Goal: Navigation & Orientation: Find specific page/section

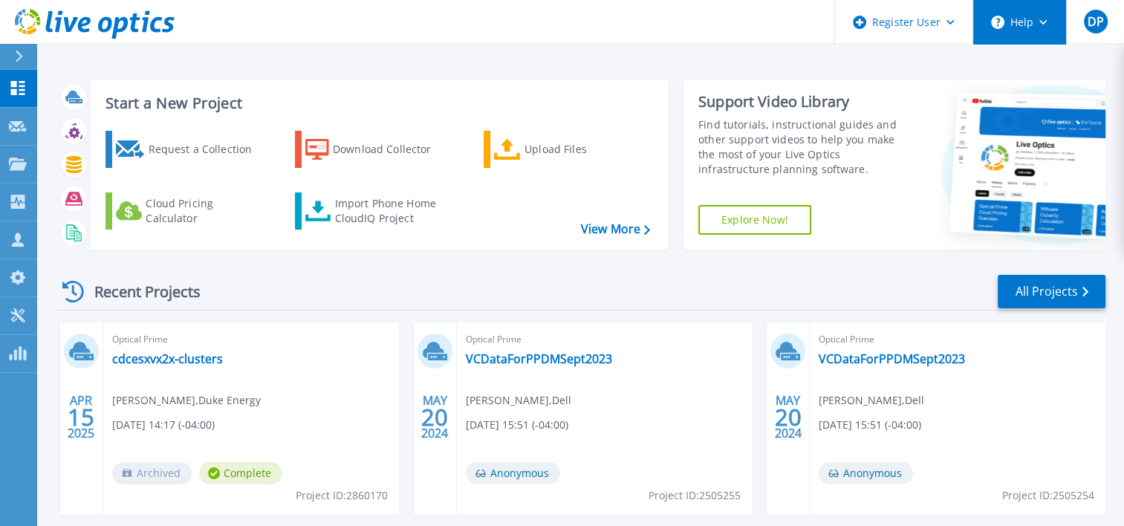
click at [1010, 17] on button "Help" at bounding box center [1019, 22] width 93 height 45
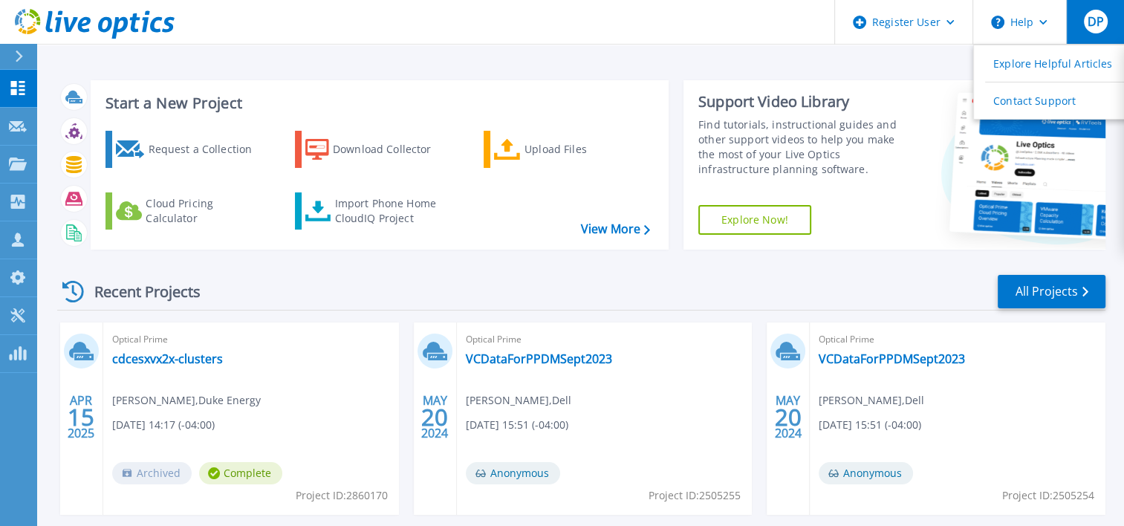
click at [1099, 35] on button "DP" at bounding box center [1095, 22] width 58 height 44
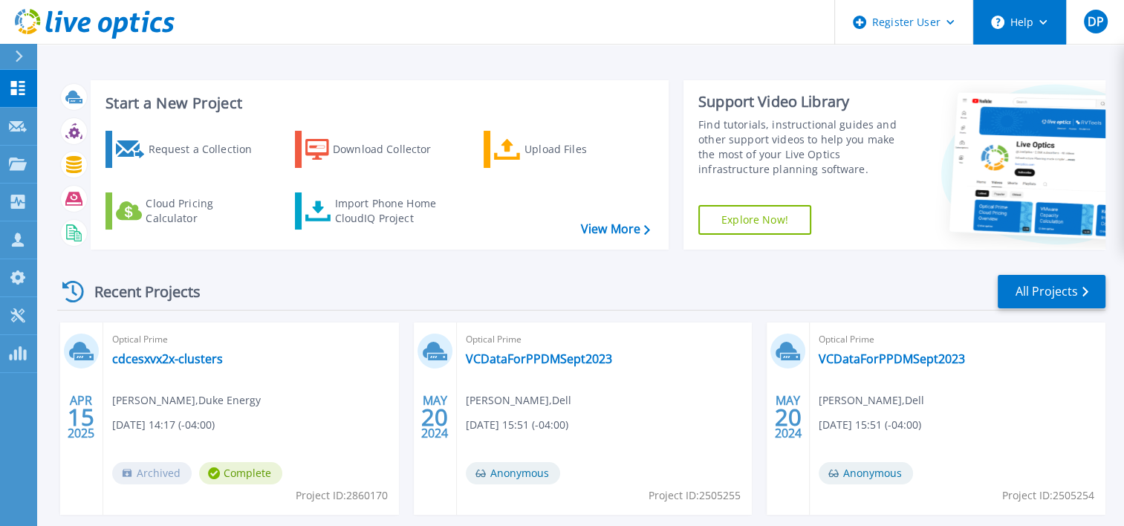
click at [1034, 22] on button "Help" at bounding box center [1019, 22] width 93 height 45
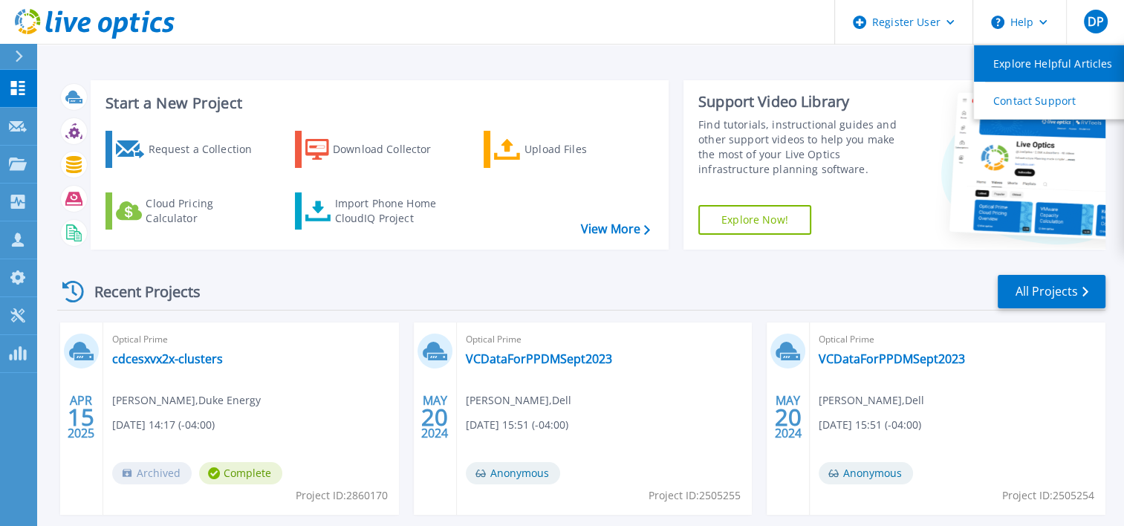
click at [1044, 71] on link "Explore Helpful Articles" at bounding box center [1057, 63] width 166 height 36
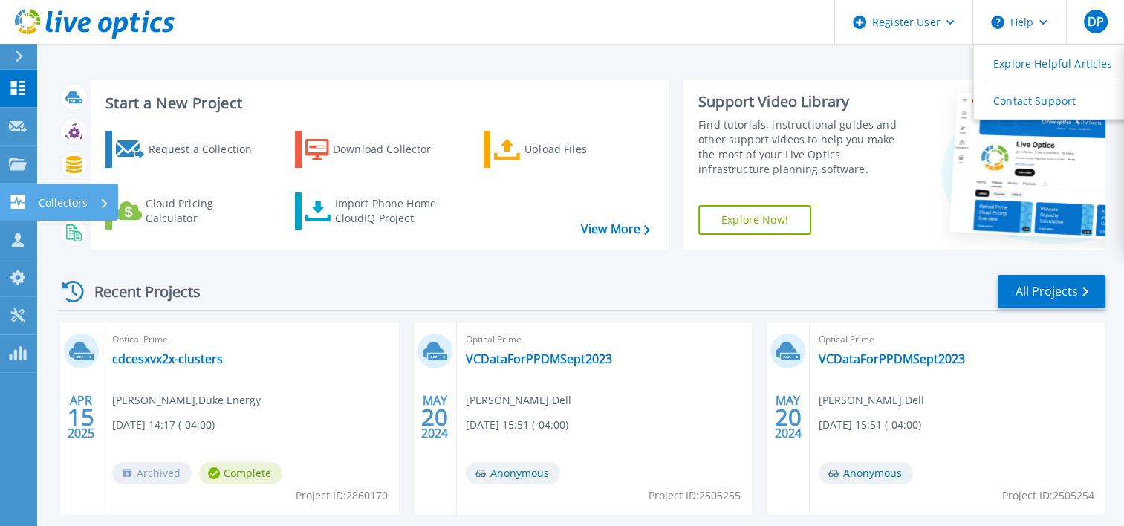
click at [26, 199] on icon at bounding box center [18, 202] width 18 height 14
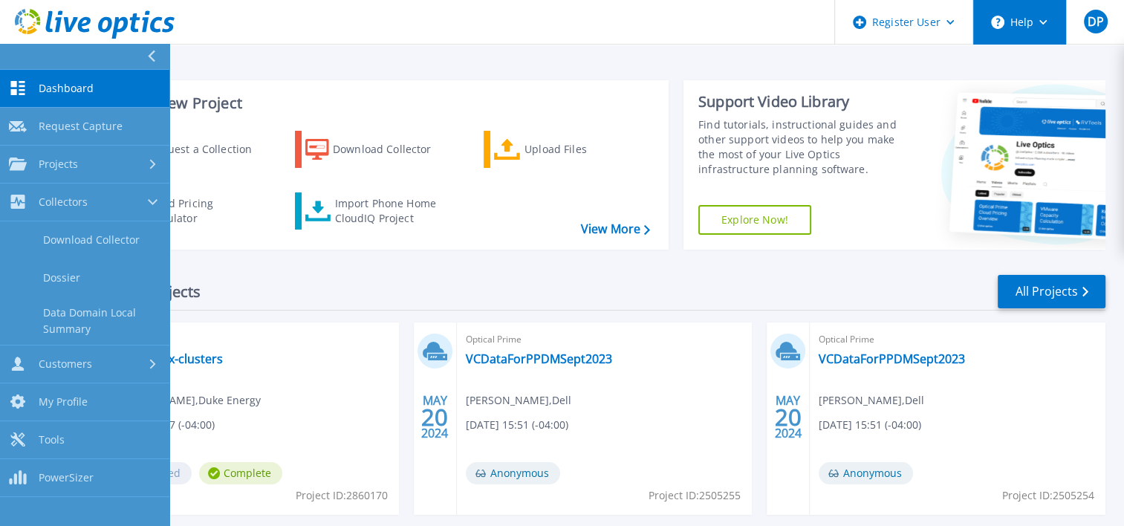
click at [1019, 15] on button "Help" at bounding box center [1019, 22] width 93 height 45
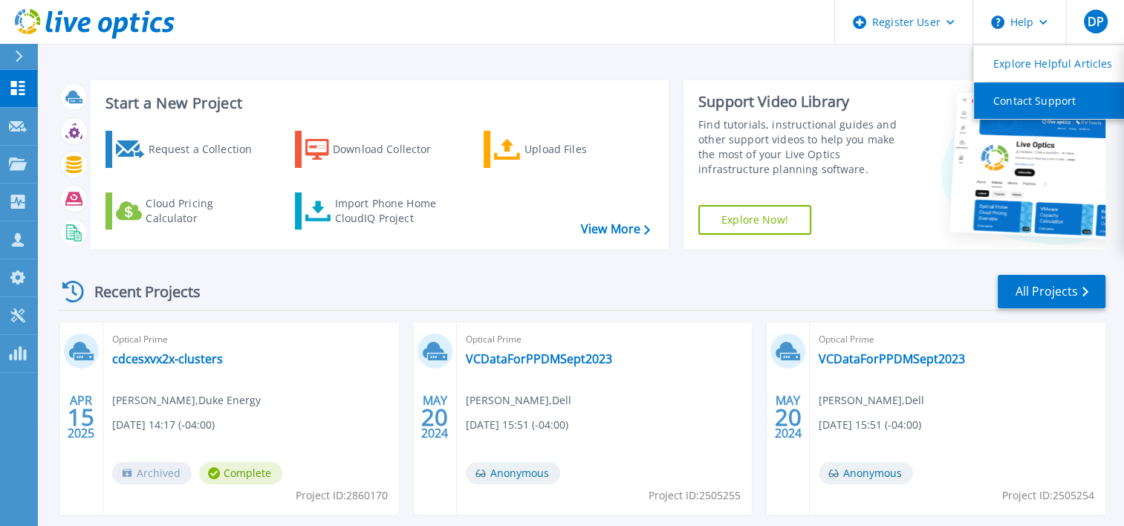
click at [1021, 103] on link "Contact Support" at bounding box center [1057, 100] width 166 height 36
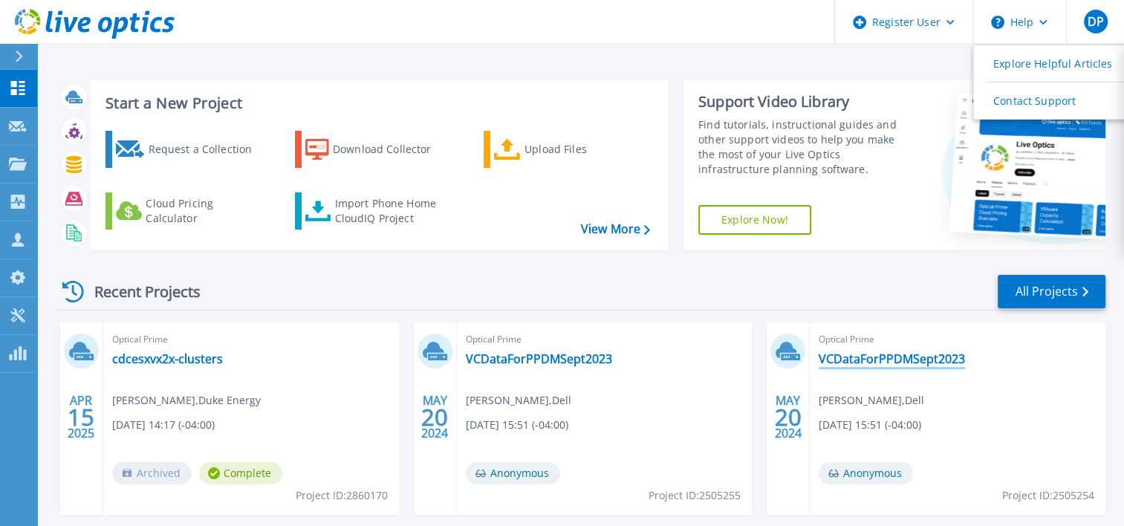
scroll to position [297, 0]
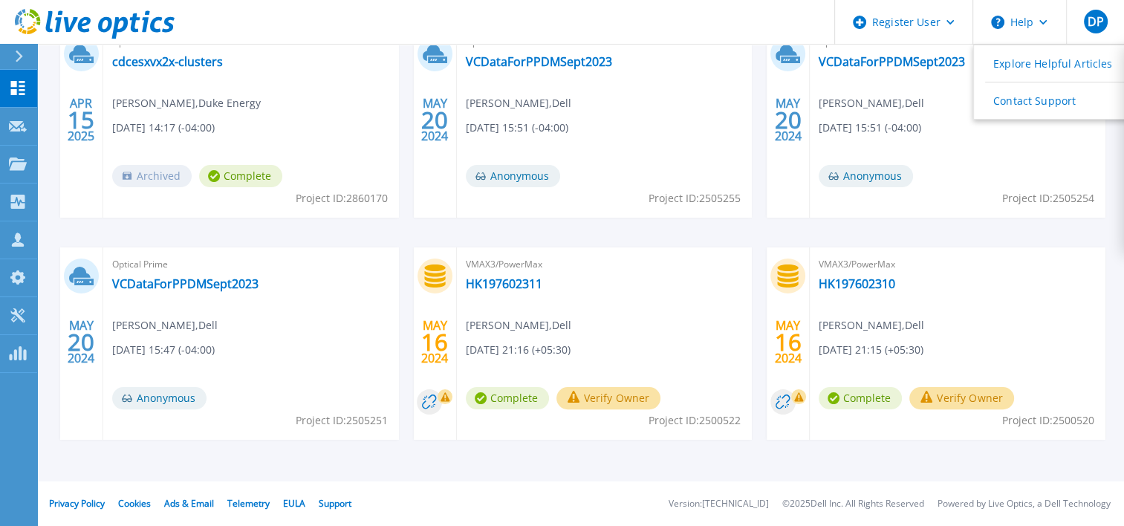
click at [23, 51] on icon at bounding box center [19, 57] width 8 height 12
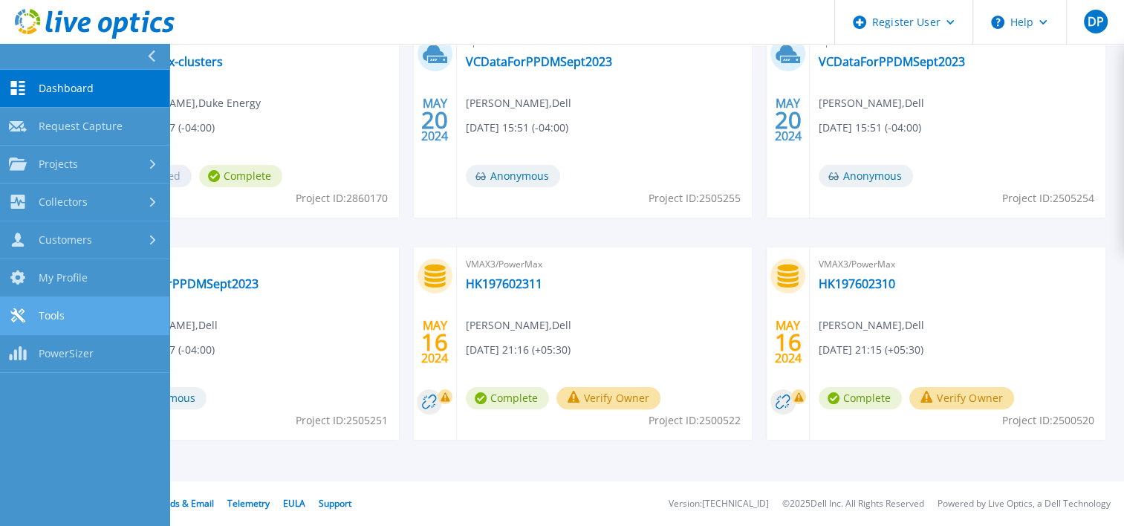
click at [103, 313] on link "Tools Tools" at bounding box center [84, 316] width 169 height 38
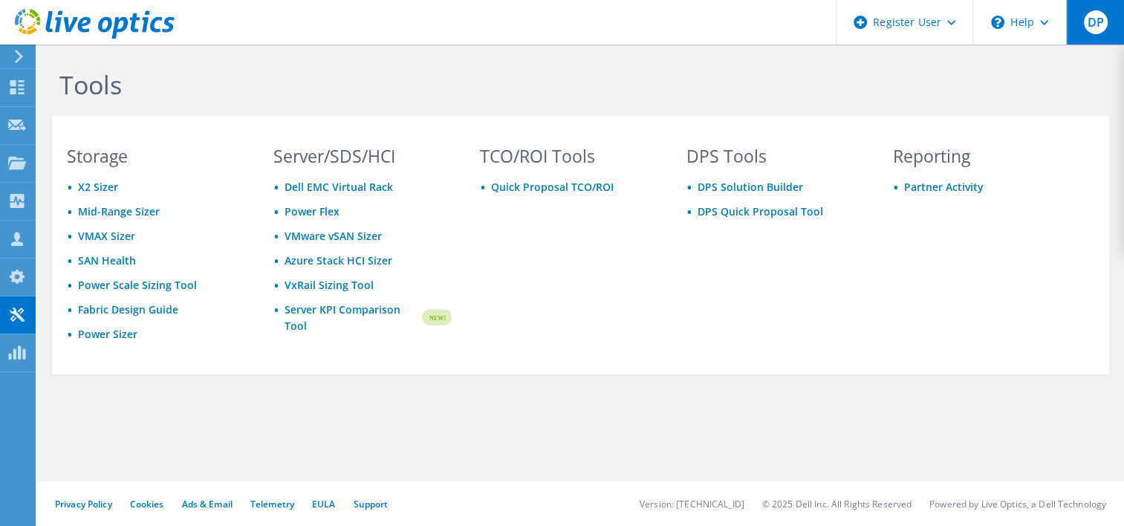
click at [1098, 33] on span "DP" at bounding box center [1096, 22] width 24 height 24
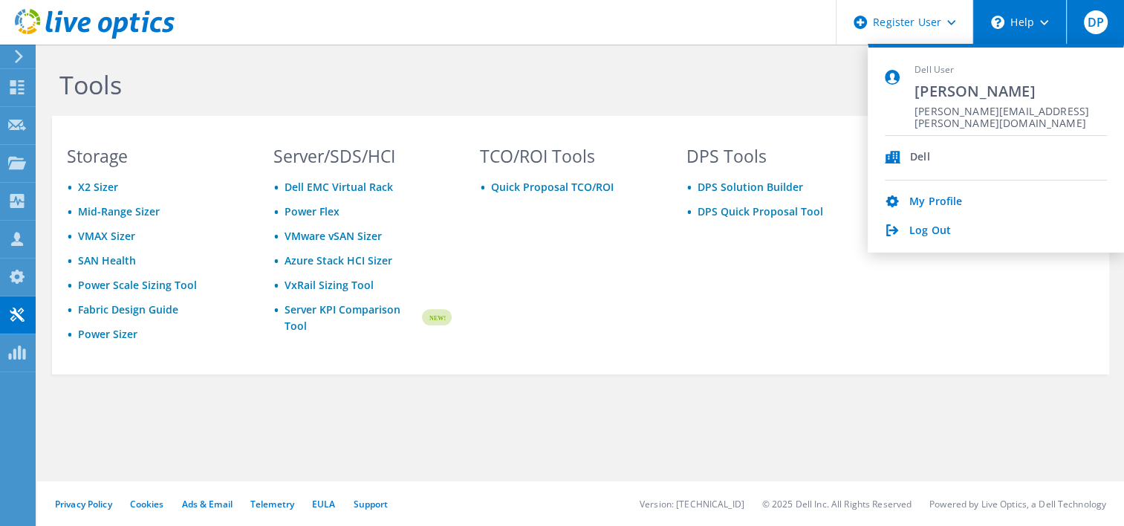
click at [1036, 25] on div "\n Help" at bounding box center [1019, 22] width 94 height 45
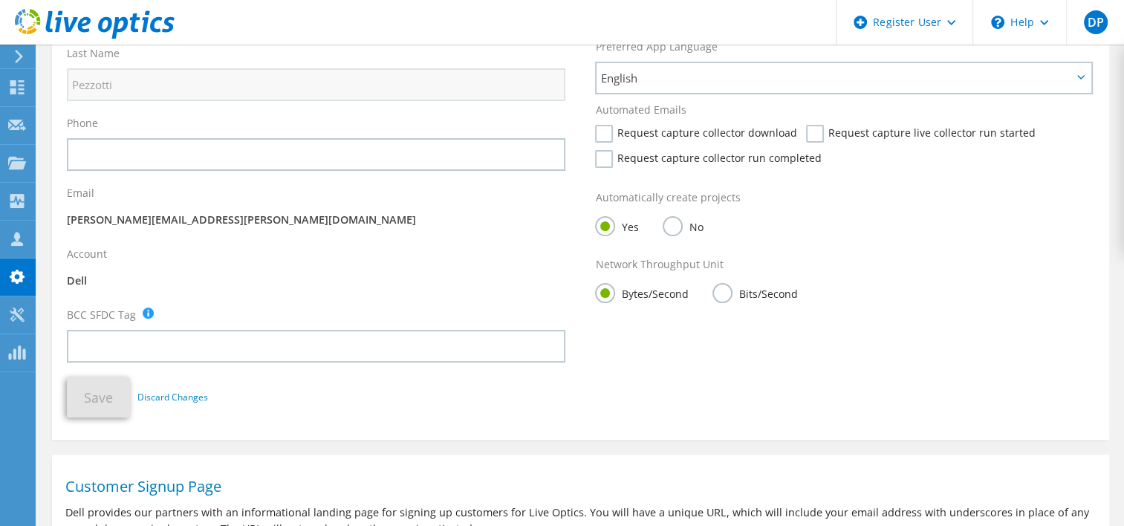
scroll to position [198, 0]
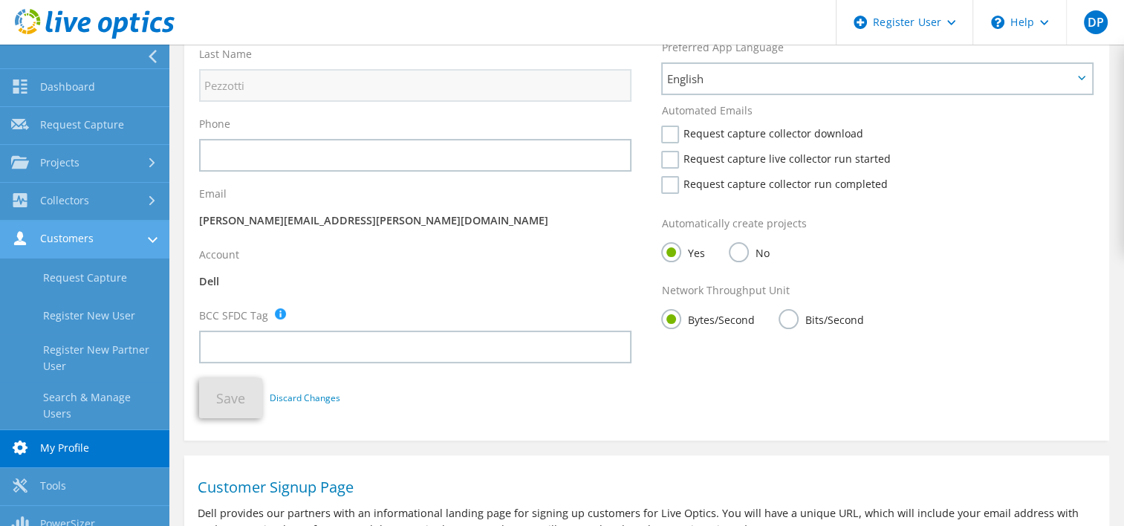
click at [53, 221] on link "Customers" at bounding box center [84, 240] width 169 height 38
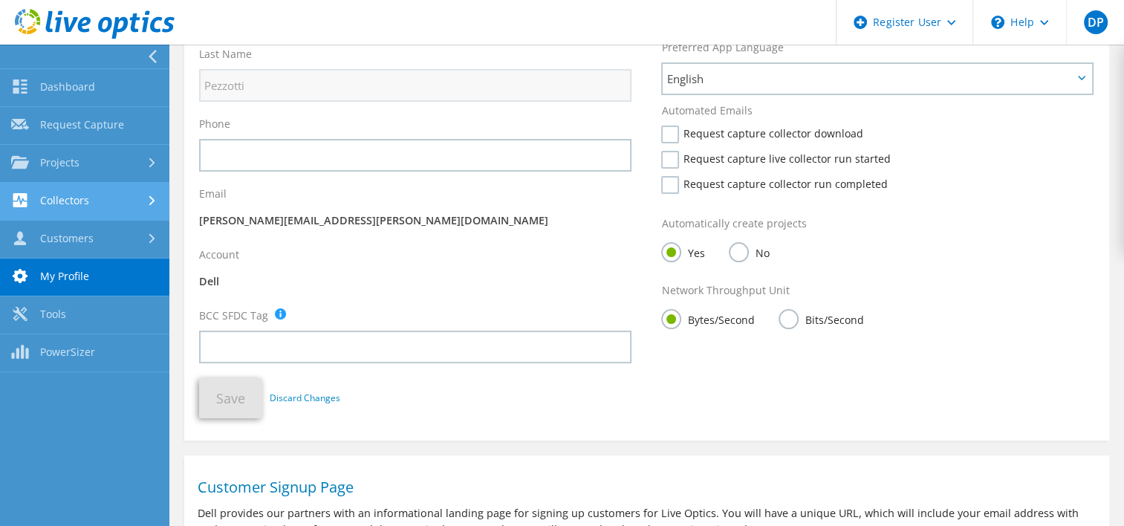
click at [53, 215] on link "Collectors" at bounding box center [84, 202] width 169 height 38
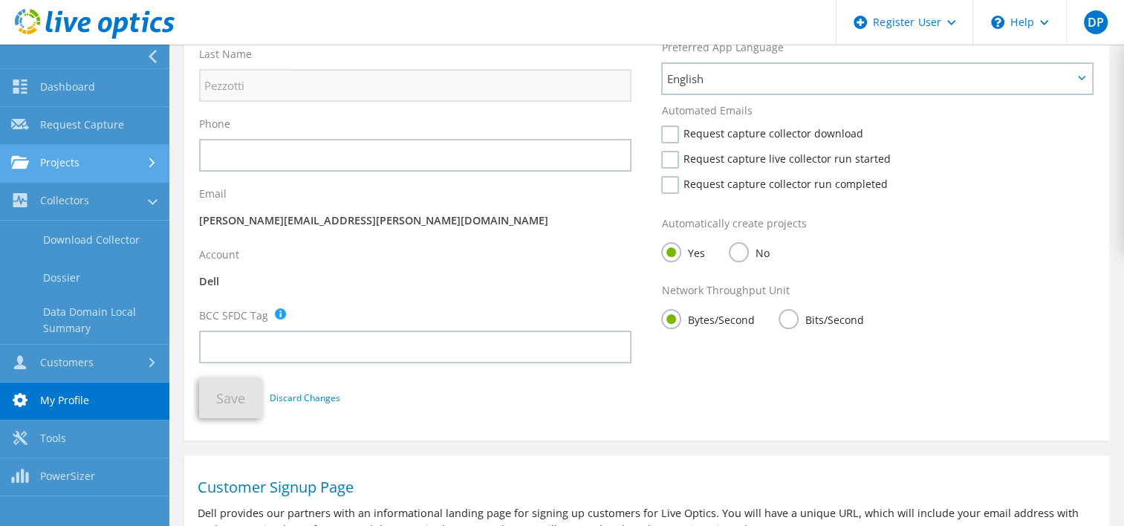
click at [100, 157] on link "Projects" at bounding box center [84, 164] width 169 height 38
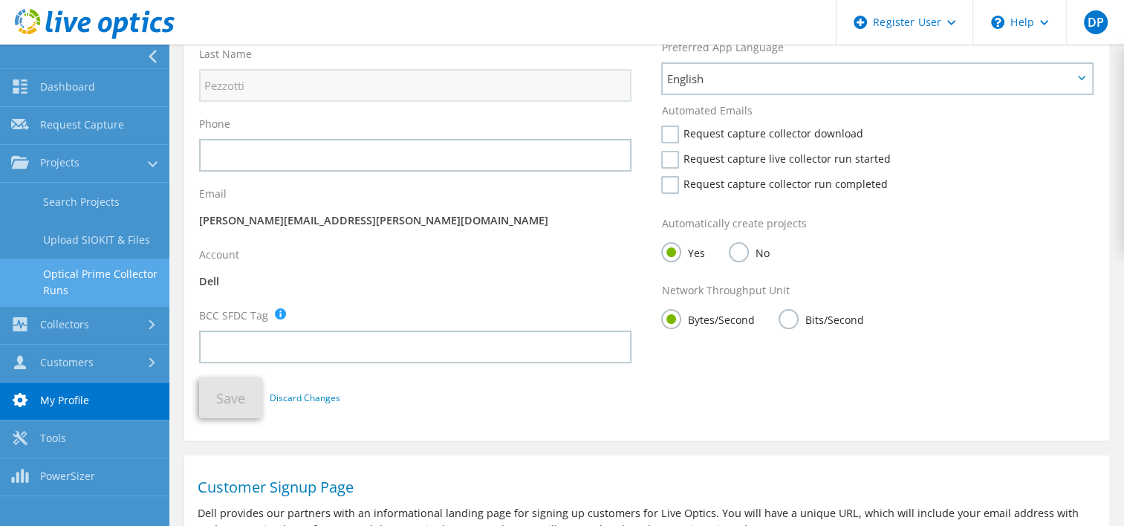
click at [116, 282] on link "Optical Prime Collector Runs" at bounding box center [84, 283] width 169 height 48
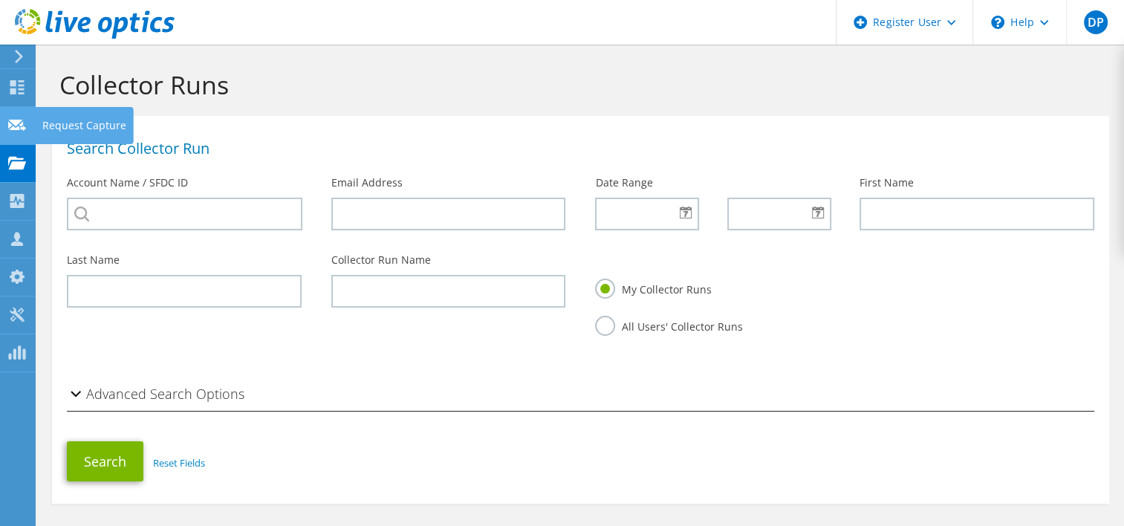
click at [13, 125] on icon at bounding box center [17, 125] width 18 height 14
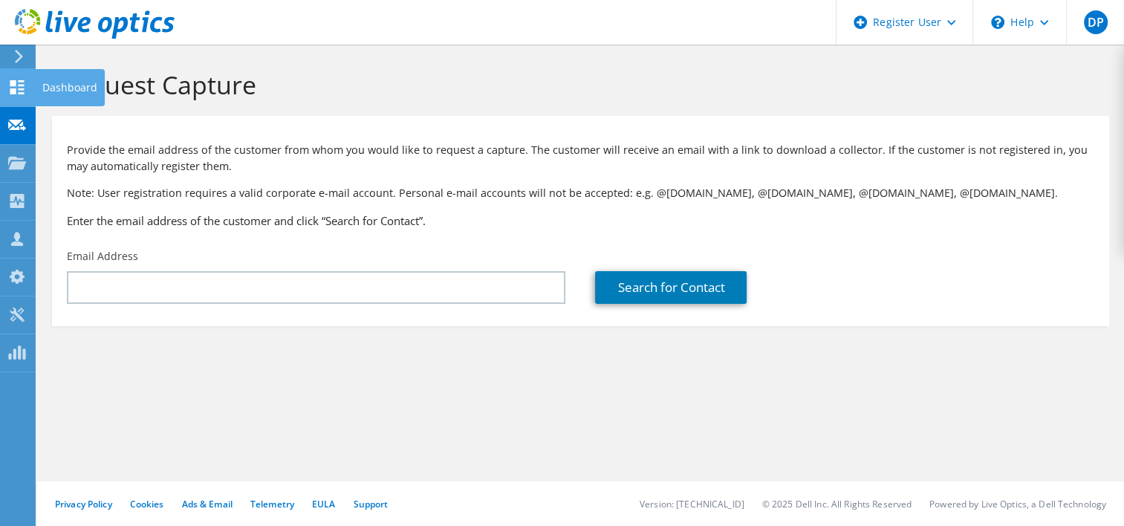
click at [13, 80] on use at bounding box center [17, 87] width 14 height 14
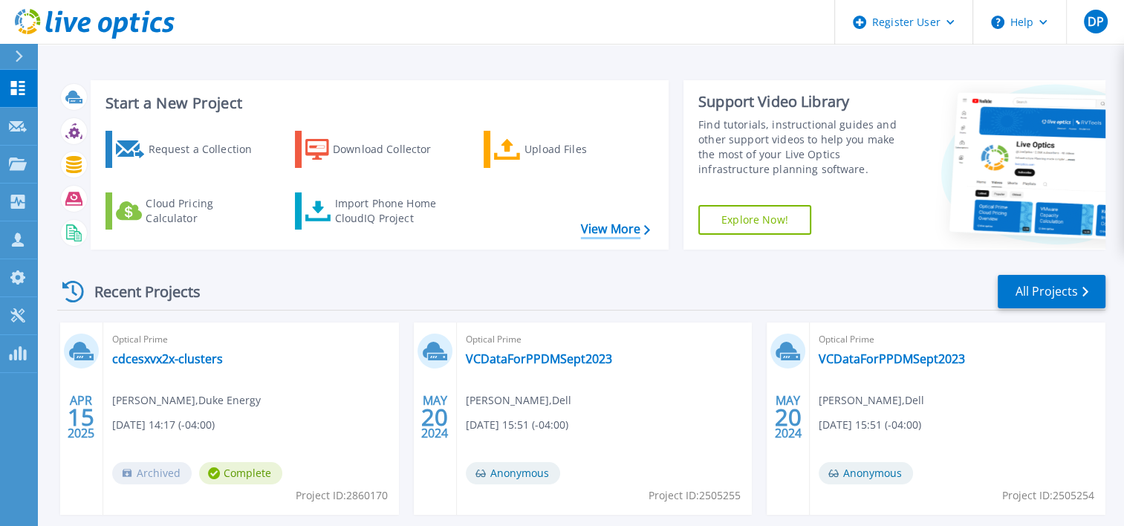
click at [615, 226] on link "View More" at bounding box center [615, 229] width 69 height 14
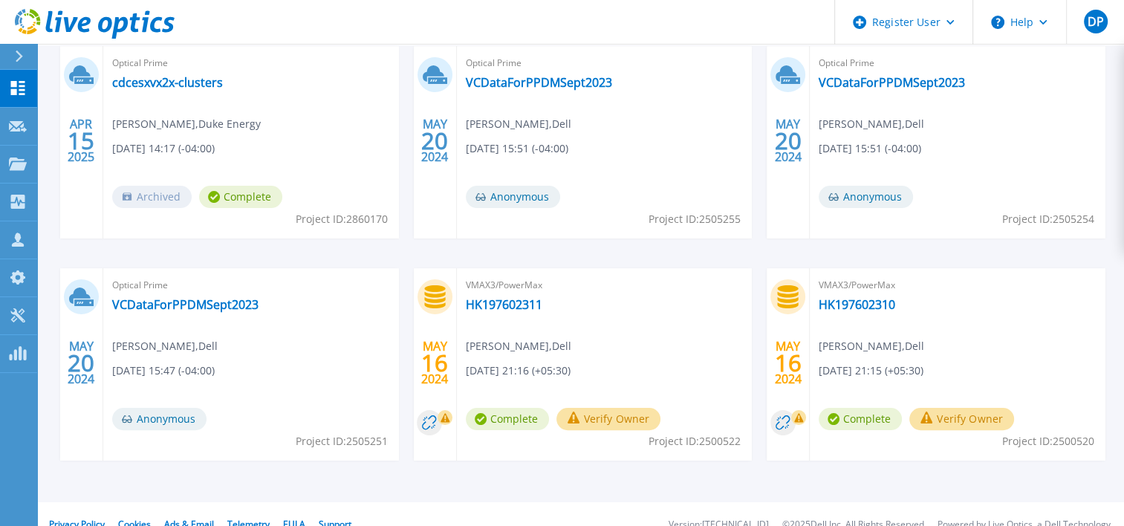
scroll to position [297, 0]
